Goal: Information Seeking & Learning: Obtain resource

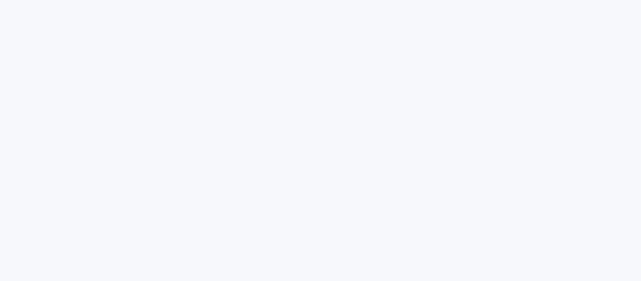
select select
select select "single"
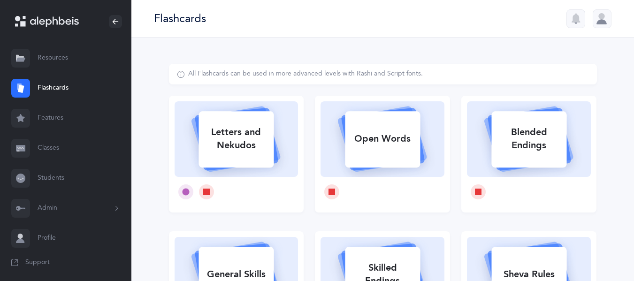
select select
select select "single"
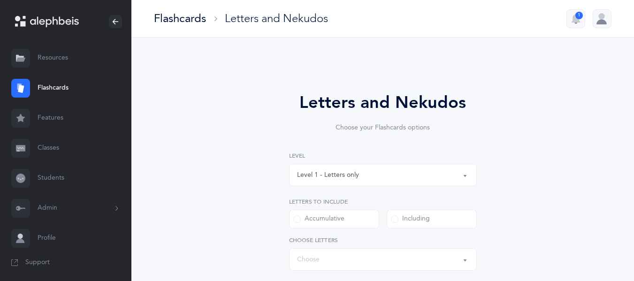
select select "27"
click at [53, 62] on link "Resources" at bounding box center [65, 58] width 131 height 30
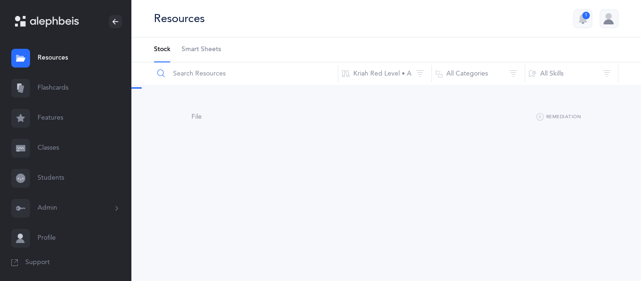
click at [207, 72] on input "text" at bounding box center [245, 73] width 185 height 23
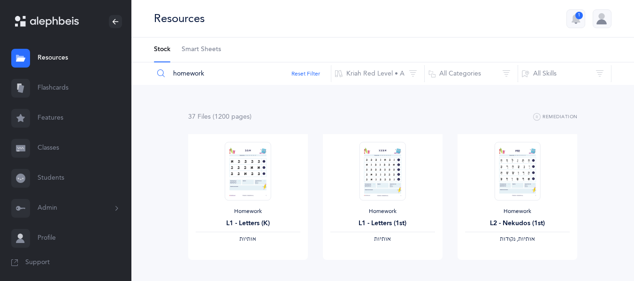
type input "homework"
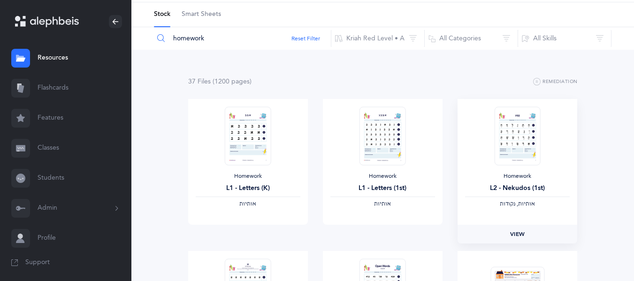
click at [517, 233] on span "View" at bounding box center [517, 234] width 15 height 8
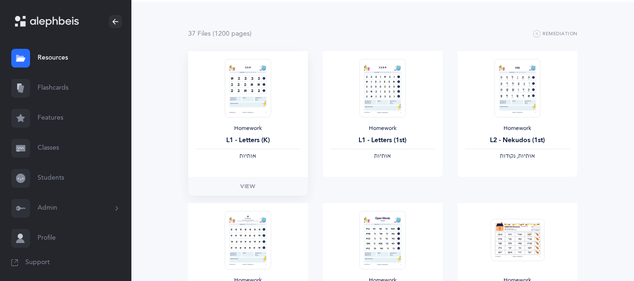
scroll to position [84, 0]
click at [520, 189] on span "View" at bounding box center [517, 186] width 15 height 8
